Goal: Task Accomplishment & Management: Manage account settings

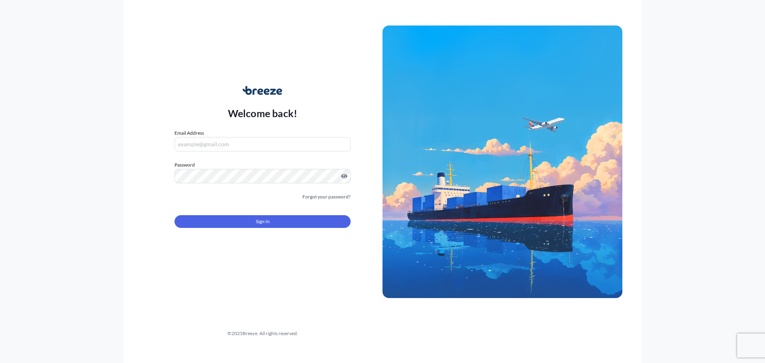
type input "[EMAIL_ADDRESS][DOMAIN_NAME]"
click at [242, 218] on button "Sign In" at bounding box center [262, 221] width 176 height 13
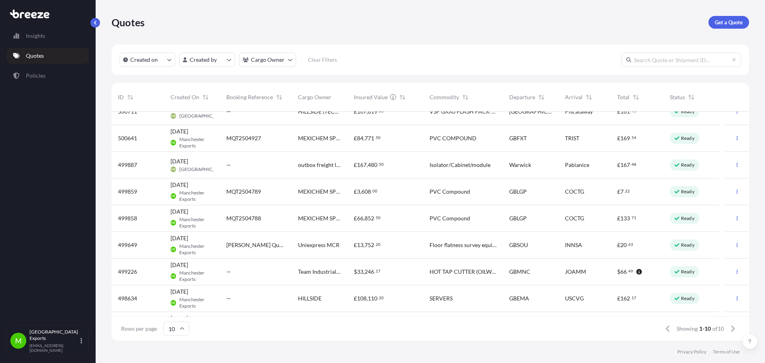
scroll to position [62, 0]
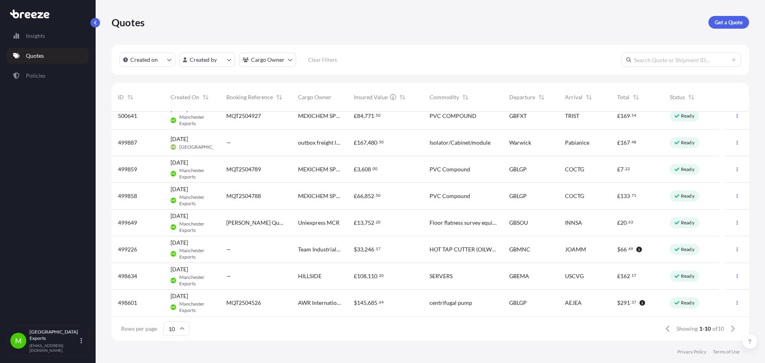
click at [401, 272] on div "£ 108 , 110 . 20" at bounding box center [385, 276] width 63 height 8
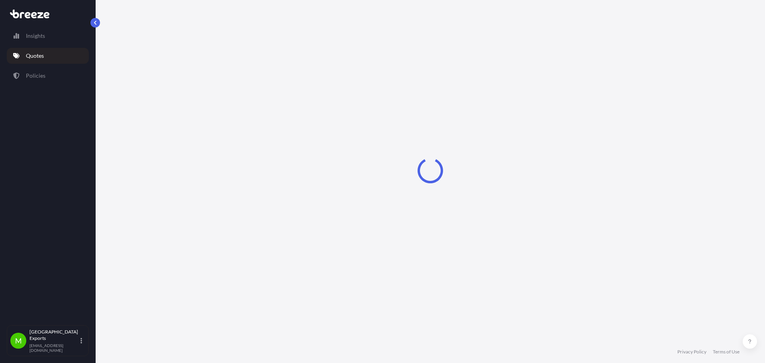
select select "Road"
select select "Air"
select select "Road"
select select "1"
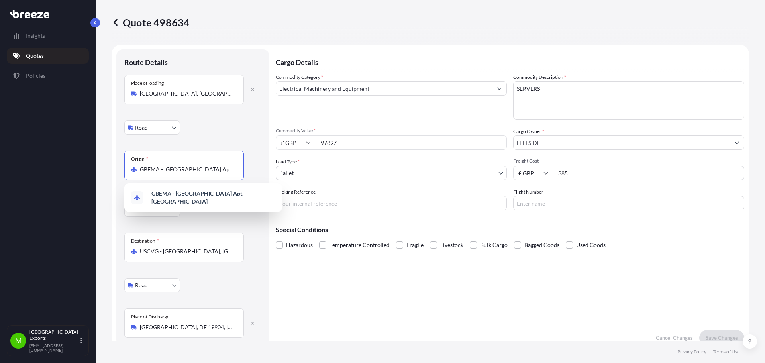
scroll to position [0, 16]
drag, startPoint x: 141, startPoint y: 170, endPoint x: 292, endPoint y: 169, distance: 151.4
click at [292, 169] on form "Route Details Place of loading [GEOGRAPHIC_DATA] Rail Origin * GBEMA - [GEOGRAP…" at bounding box center [430, 198] width 637 height 306
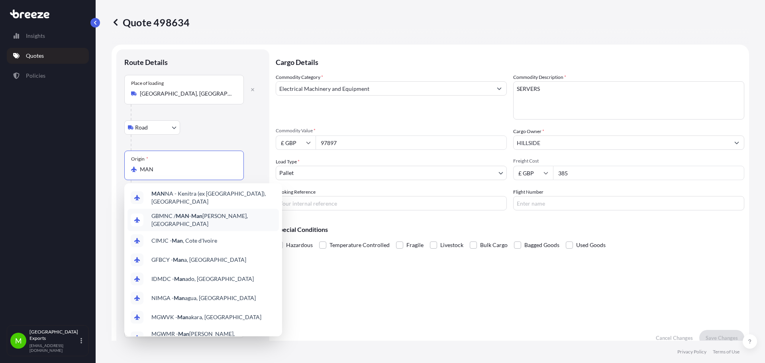
click at [215, 216] on span "GBMNC / MAN - Man [PERSON_NAME], [GEOGRAPHIC_DATA]" at bounding box center [213, 220] width 124 height 16
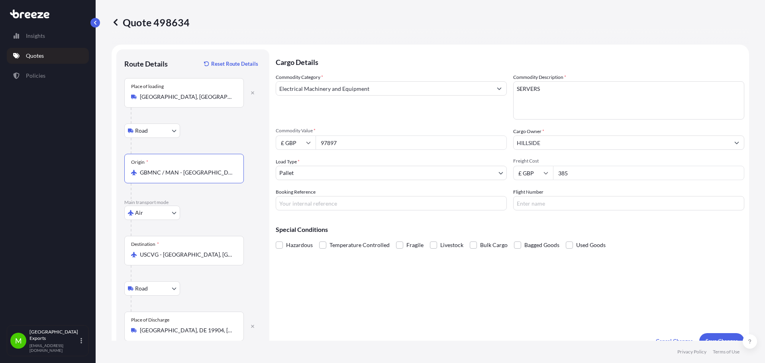
type input "GBMNC / MAN - [GEOGRAPHIC_DATA], [GEOGRAPHIC_DATA]"
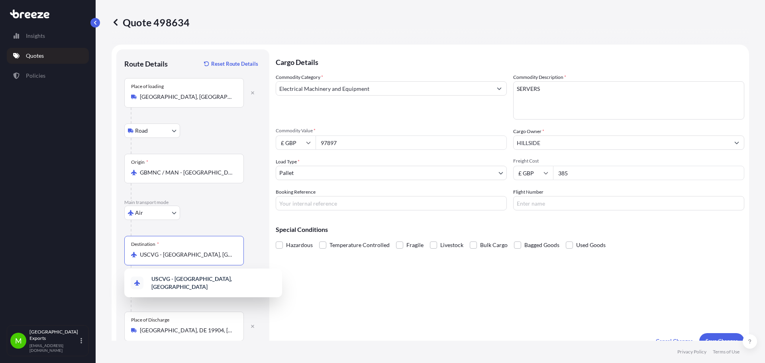
drag, startPoint x: 227, startPoint y: 257, endPoint x: 126, endPoint y: 251, distance: 101.3
click at [126, 251] on div "Destination * USCVG - [GEOGRAPHIC_DATA], [GEOGRAPHIC_DATA]" at bounding box center [183, 250] width 119 height 29
click at [205, 288] on div "USEWR - Newar k, [GEOGRAPHIC_DATA]" at bounding box center [202, 281] width 151 height 19
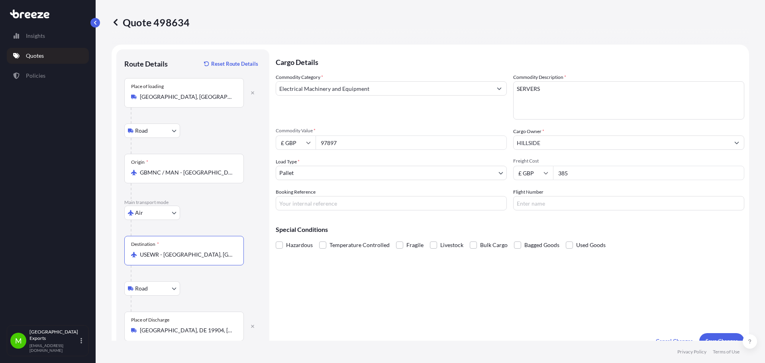
type input "USEWR - [GEOGRAPHIC_DATA], [GEOGRAPHIC_DATA]"
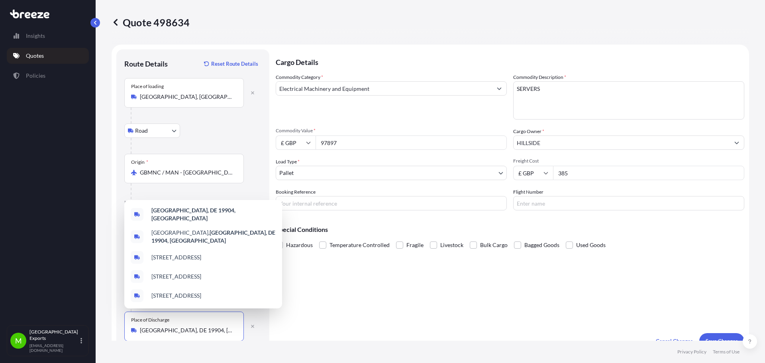
drag, startPoint x: 206, startPoint y: 329, endPoint x: 94, endPoint y: 321, distance: 112.6
click at [94, 321] on div "Insights Quotes Policies M Manchester Exports [EMAIL_ADDRESS][DOMAIN_NAME] Quot…" at bounding box center [382, 181] width 765 height 363
click at [220, 221] on div "[GEOGRAPHIC_DATA] , [GEOGRAPHIC_DATA]" at bounding box center [202, 214] width 151 height 22
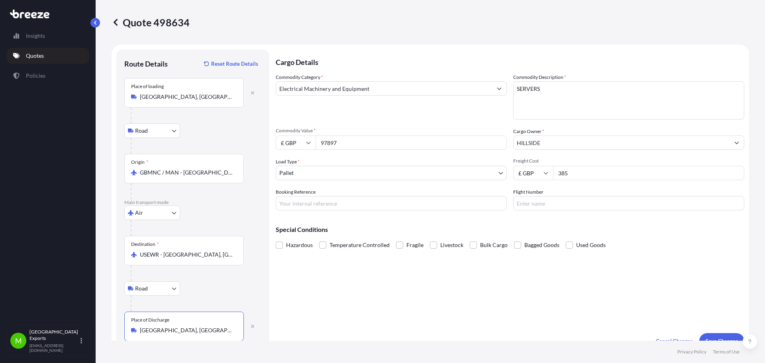
type input "[GEOGRAPHIC_DATA], [GEOGRAPHIC_DATA]"
drag, startPoint x: 594, startPoint y: 174, endPoint x: 545, endPoint y: 168, distance: 49.7
click at [545, 168] on div "£ GBP 385" at bounding box center [628, 173] width 231 height 14
type input "700"
drag, startPoint x: 356, startPoint y: 143, endPoint x: 297, endPoint y: 135, distance: 59.1
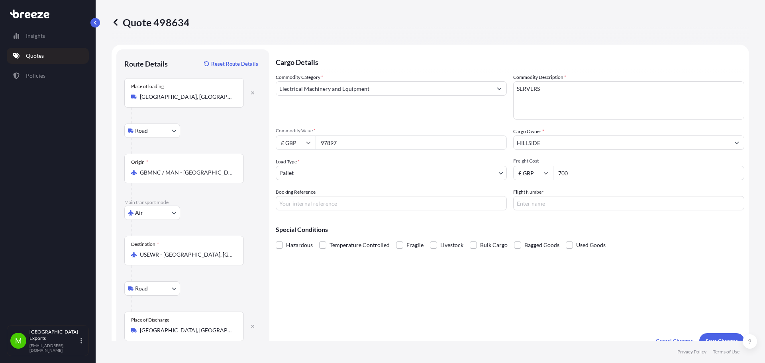
click at [297, 135] on div "Commodity Value * £ GBP 97897" at bounding box center [391, 138] width 231 height 22
click at [721, 335] on button "Save Changes" at bounding box center [721, 341] width 45 height 16
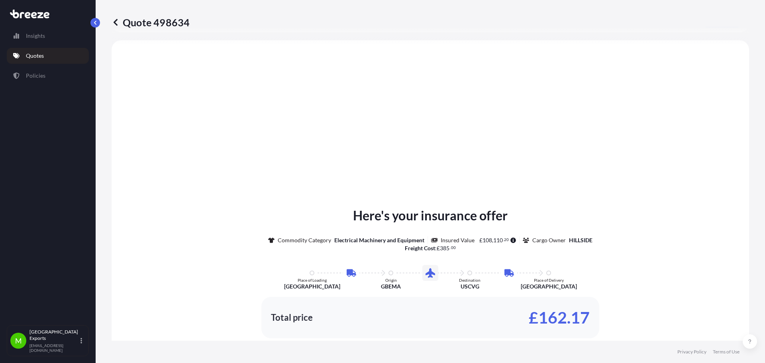
scroll to position [322, 0]
select select "Road"
select select "Air"
select select "Road"
select select "1"
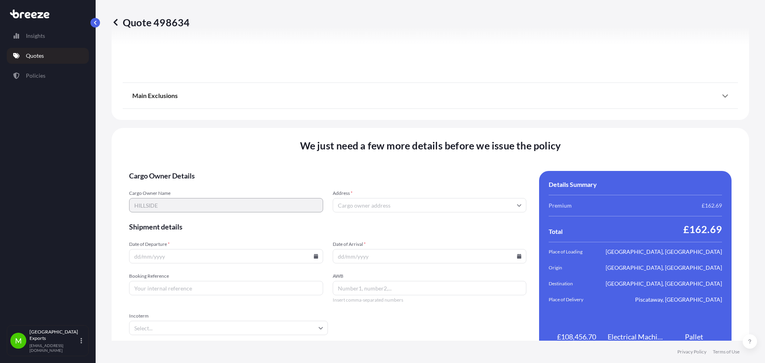
scroll to position [1059, 0]
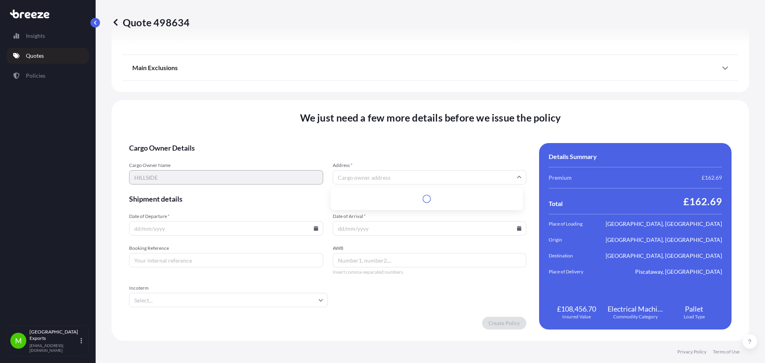
click at [365, 175] on input "Address *" at bounding box center [430, 177] width 194 height 14
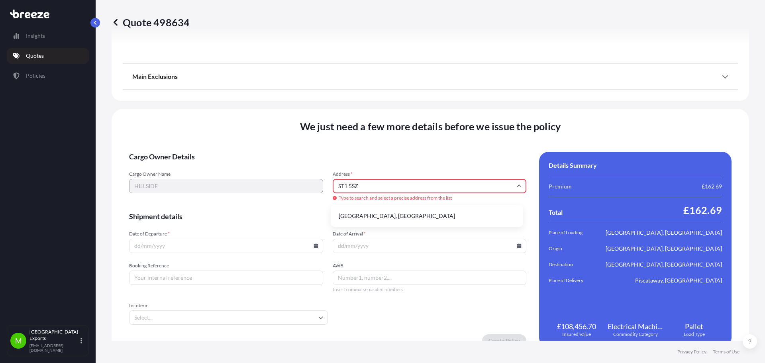
type input "[GEOGRAPHIC_DATA], [GEOGRAPHIC_DATA]"
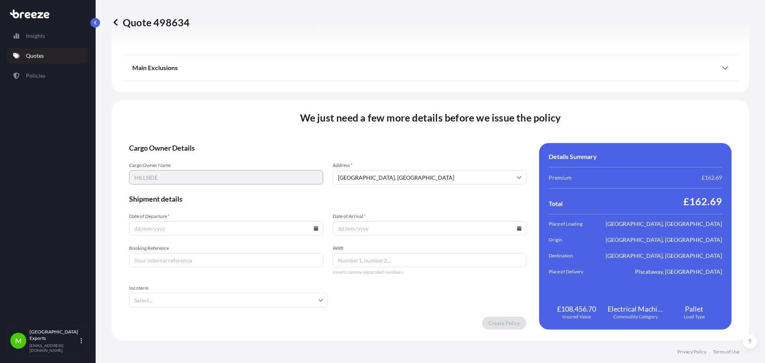
click at [158, 229] on input "Date of Departure *" at bounding box center [226, 228] width 194 height 14
type input "[DATE]"
type input "m"
type input "MA2500615"
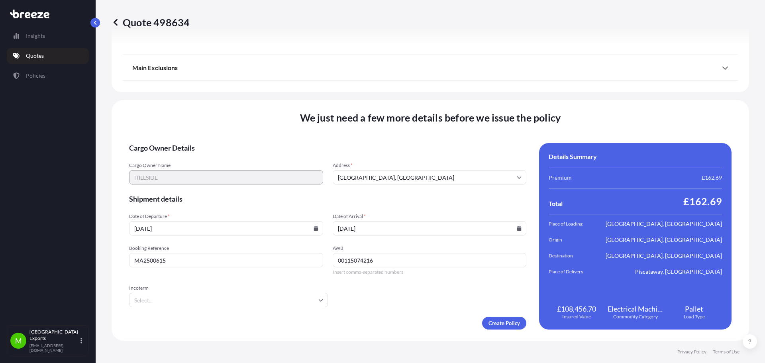
type input "00115074216"
type input "DAP"
click at [289, 318] on li "DAP" at bounding box center [227, 320] width 190 height 15
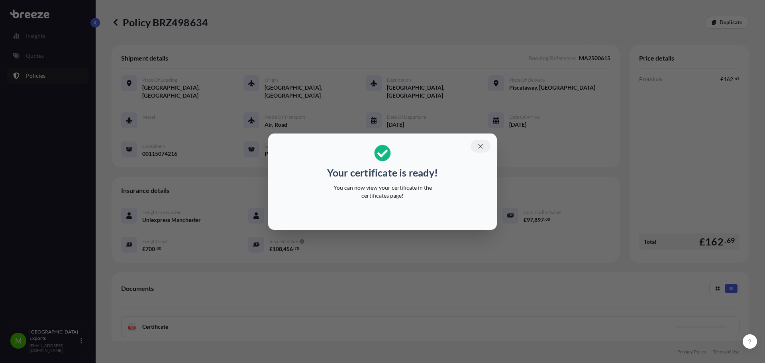
click at [478, 145] on icon "button" at bounding box center [480, 146] width 7 height 7
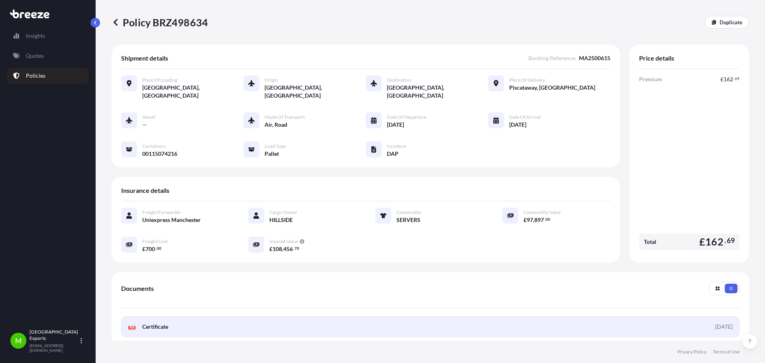
click at [673, 316] on link "PDF Certificate [DATE]" at bounding box center [430, 326] width 618 height 21
